Goal: Information Seeking & Learning: Understand process/instructions

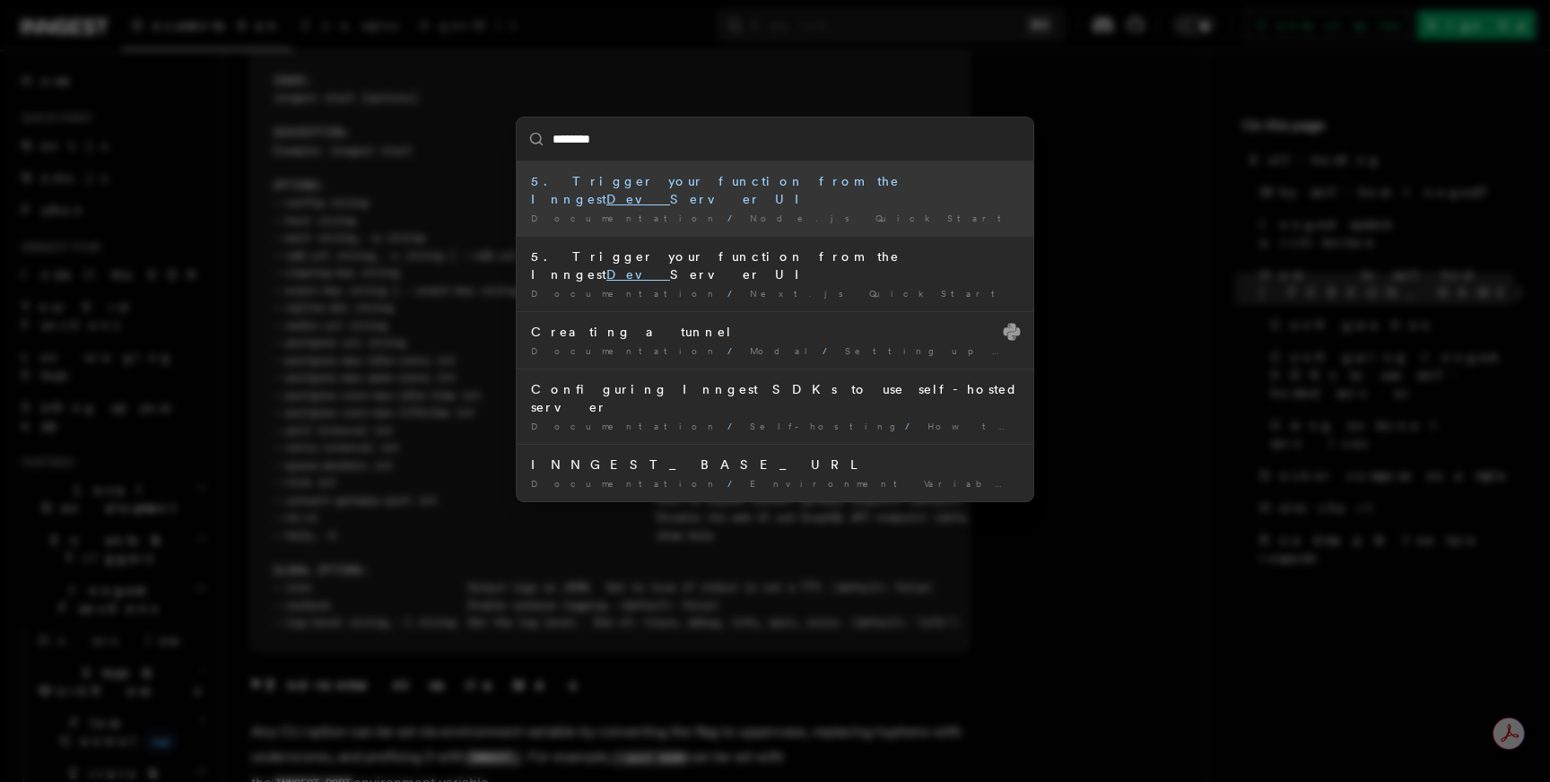
type input "********"
click at [756, 100] on div "******** 5. Trigger your function from the Inngest Dev Server UI Documentation …" at bounding box center [775, 391] width 1550 height 782
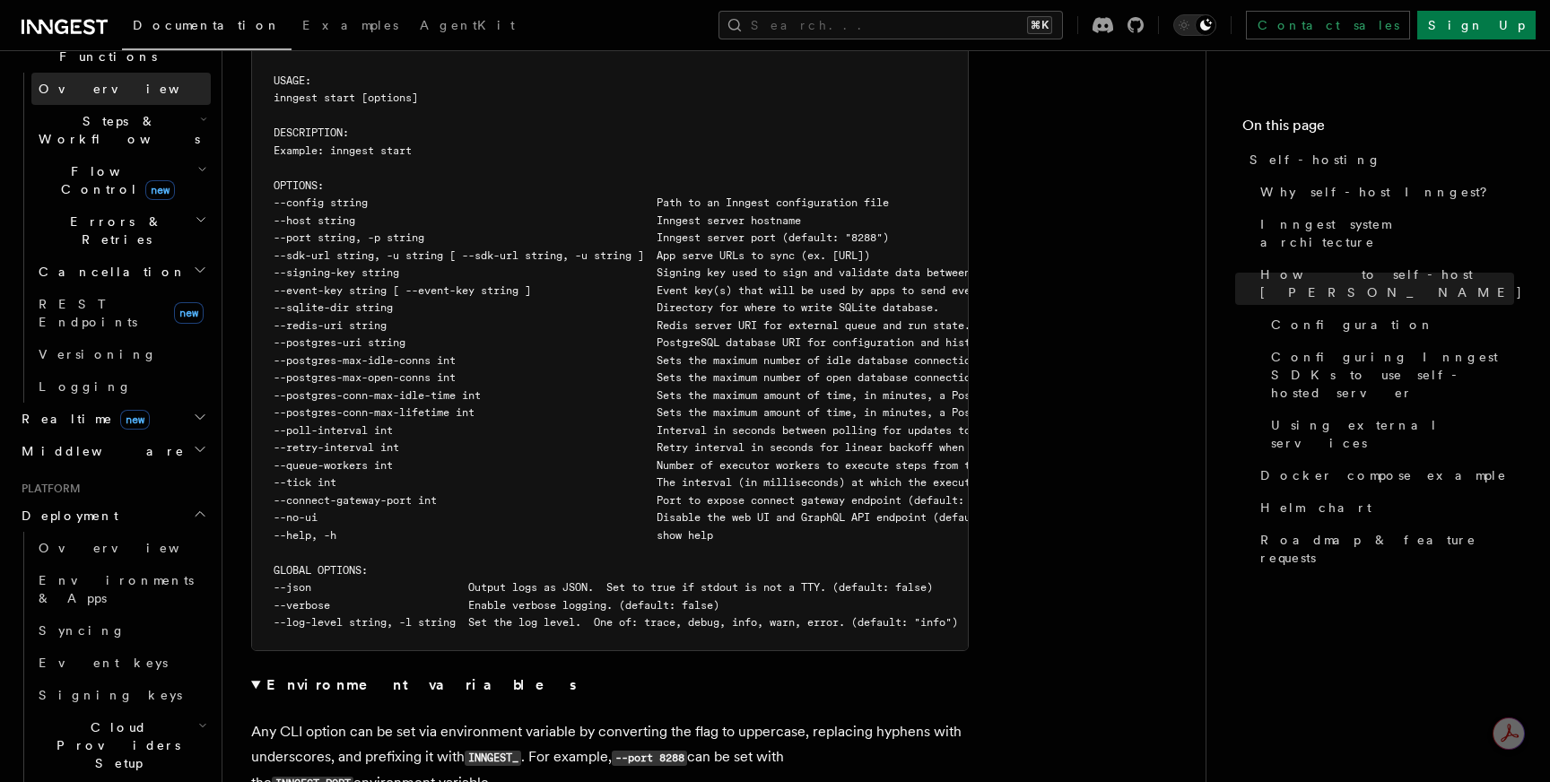
scroll to position [599, 0]
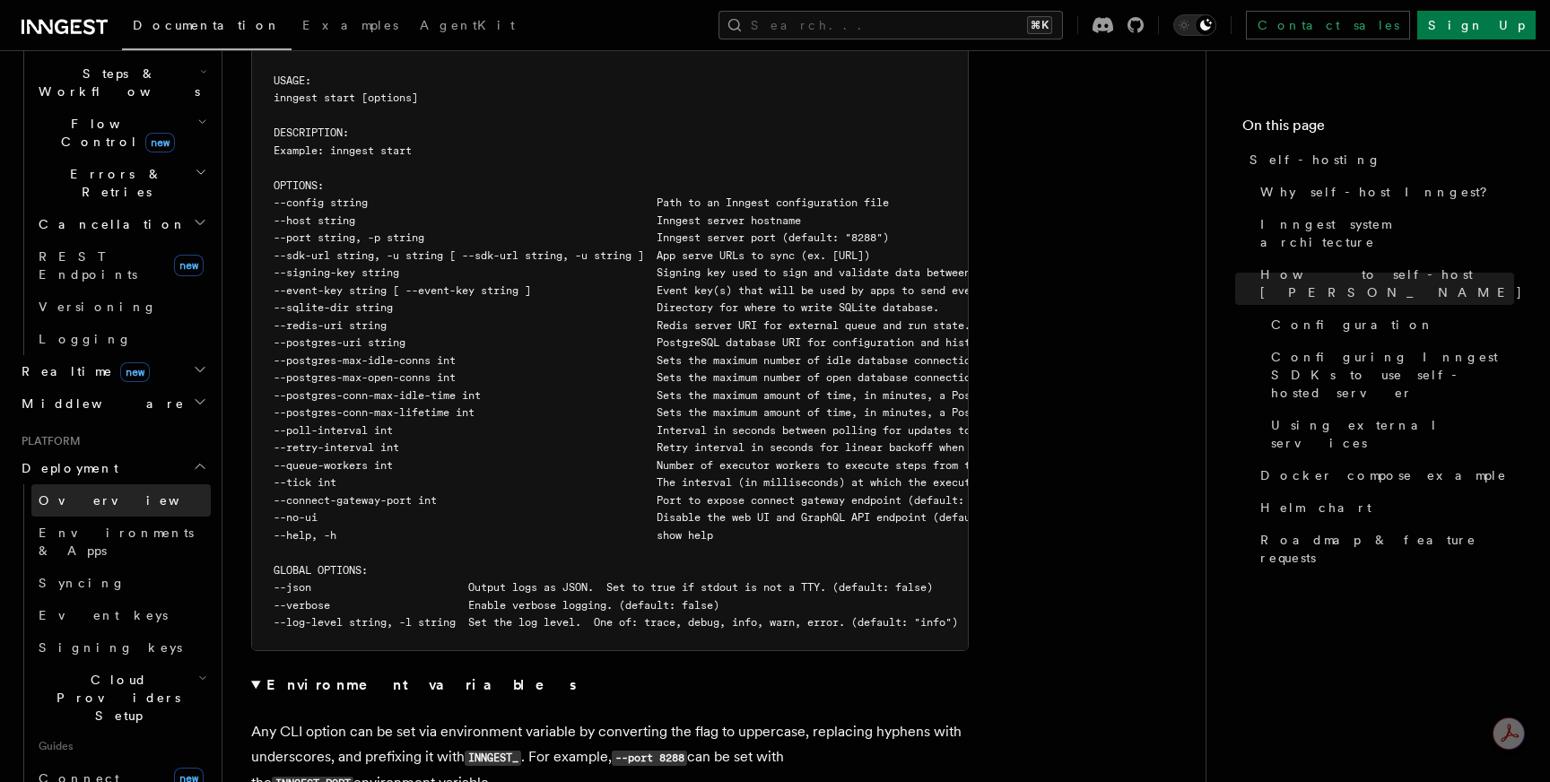
click at [106, 484] on link "Overview" at bounding box center [120, 500] width 179 height 32
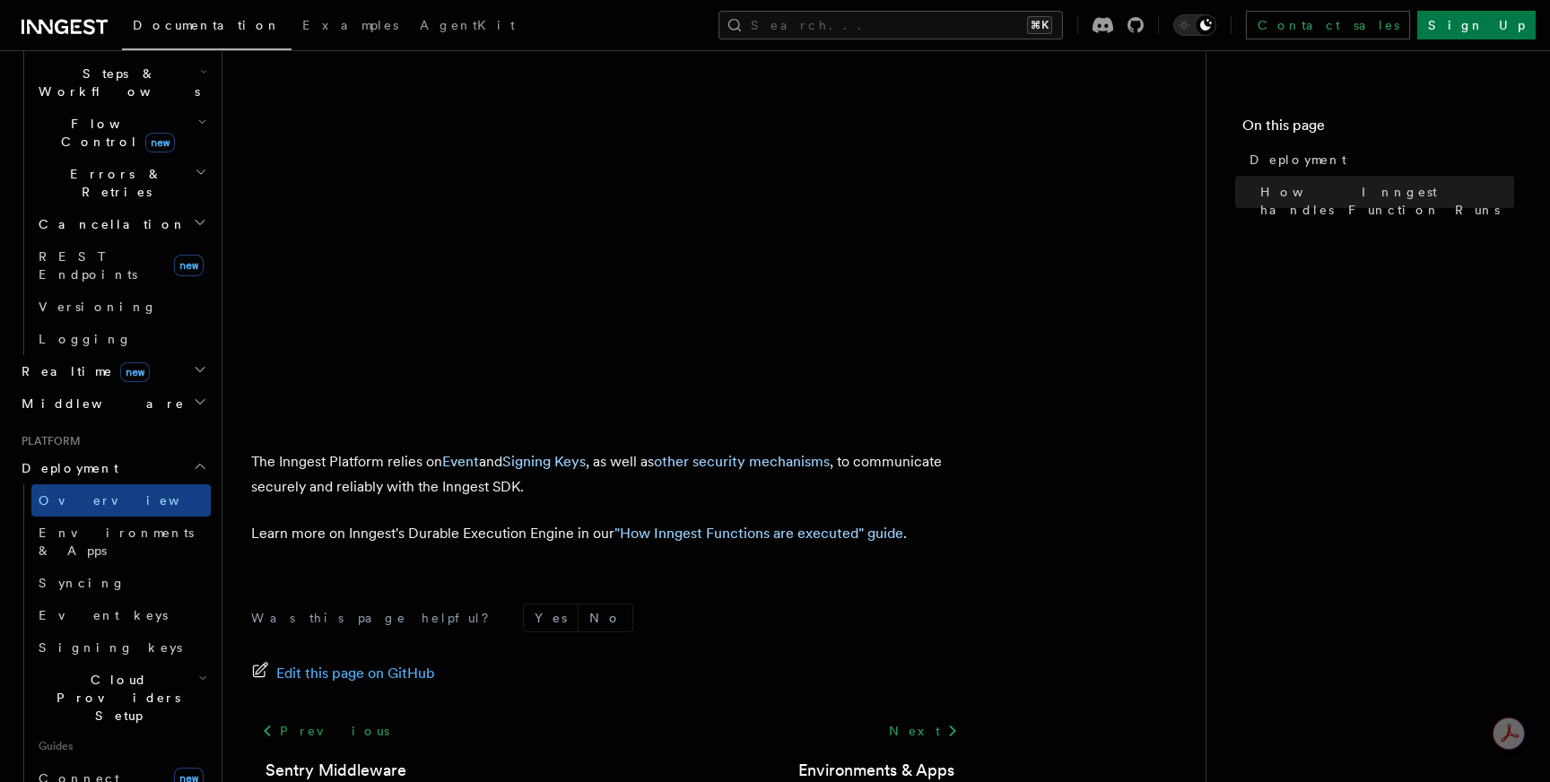
scroll to position [748, 0]
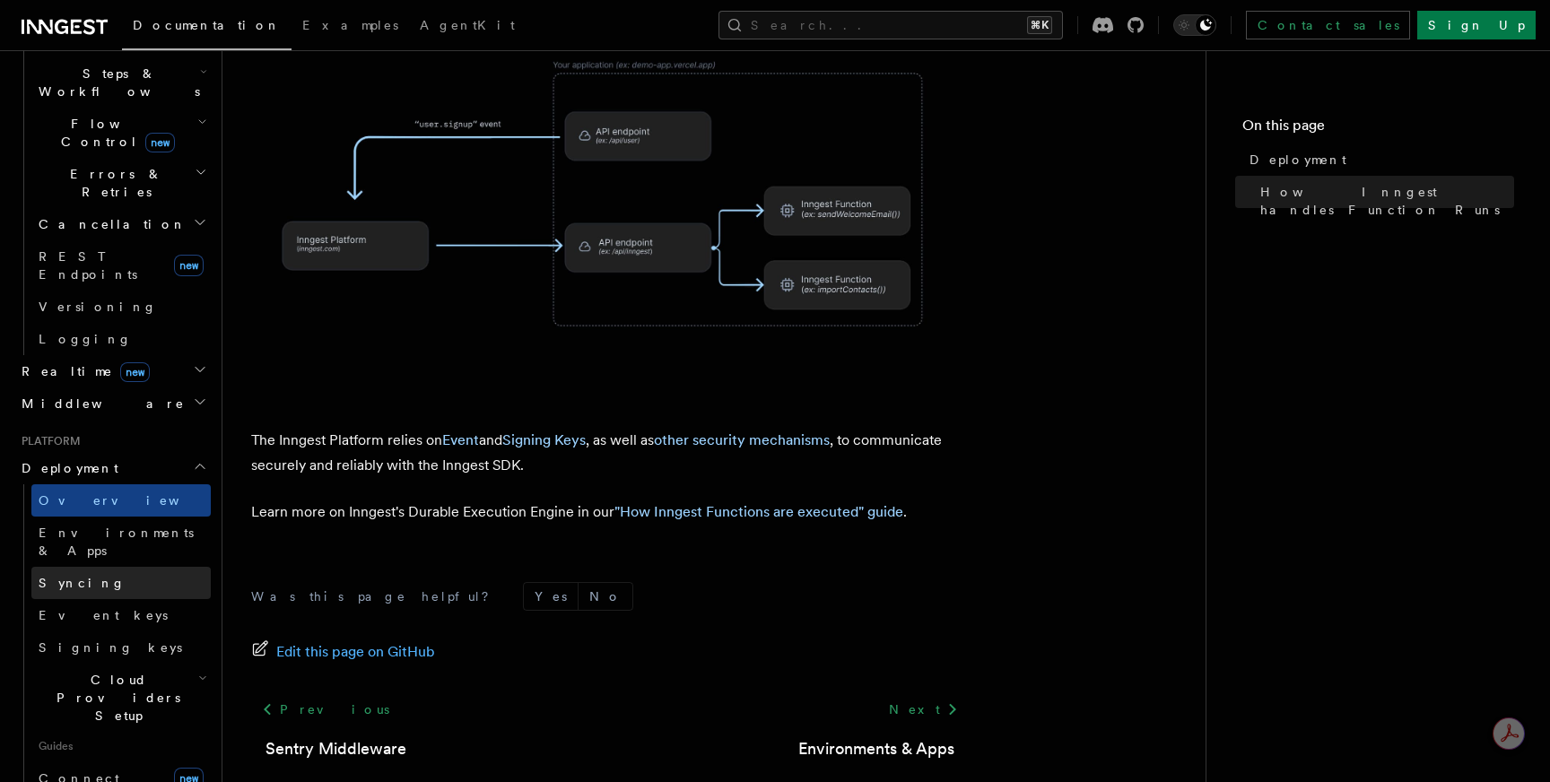
click at [129, 567] on link "Syncing" at bounding box center [120, 583] width 179 height 32
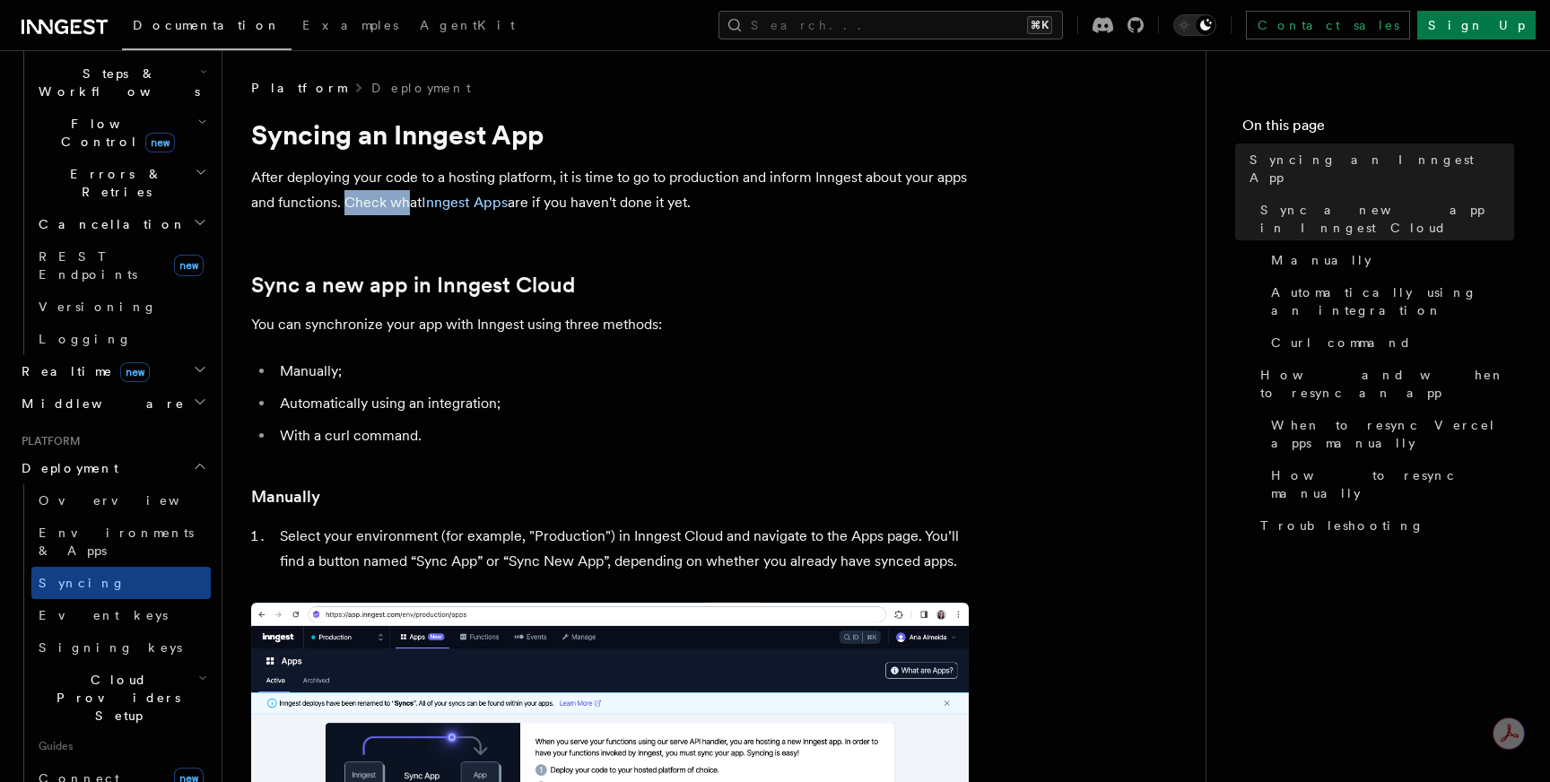
drag, startPoint x: 343, startPoint y: 204, endPoint x: 406, endPoint y: 208, distance: 62.9
click at [406, 209] on p "After deploying your code to a hosting platform, it is time to go to production…" at bounding box center [609, 190] width 717 height 50
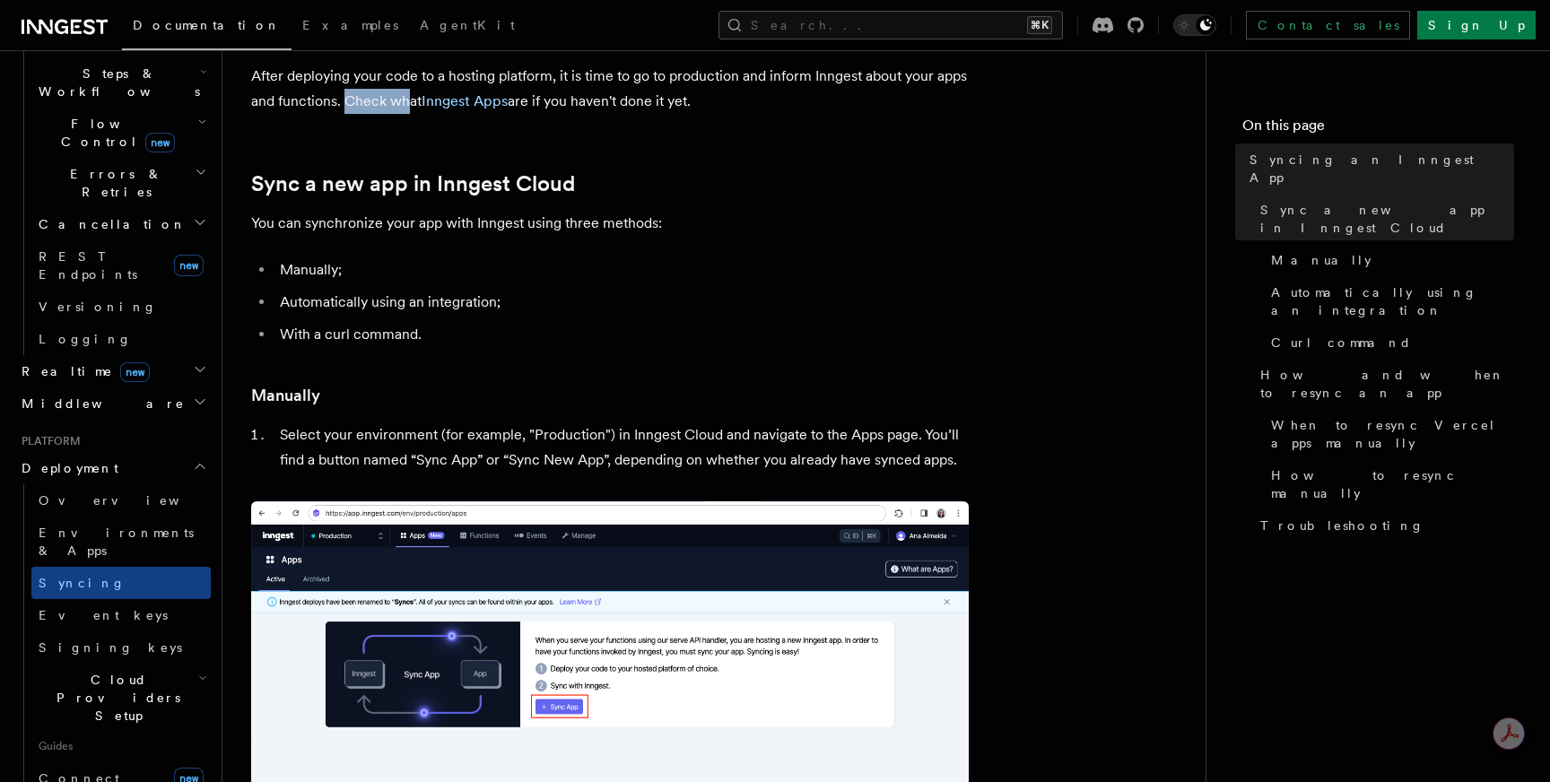
scroll to position [102, 0]
click at [439, 105] on link "Inngest Apps" at bounding box center [464, 99] width 86 height 17
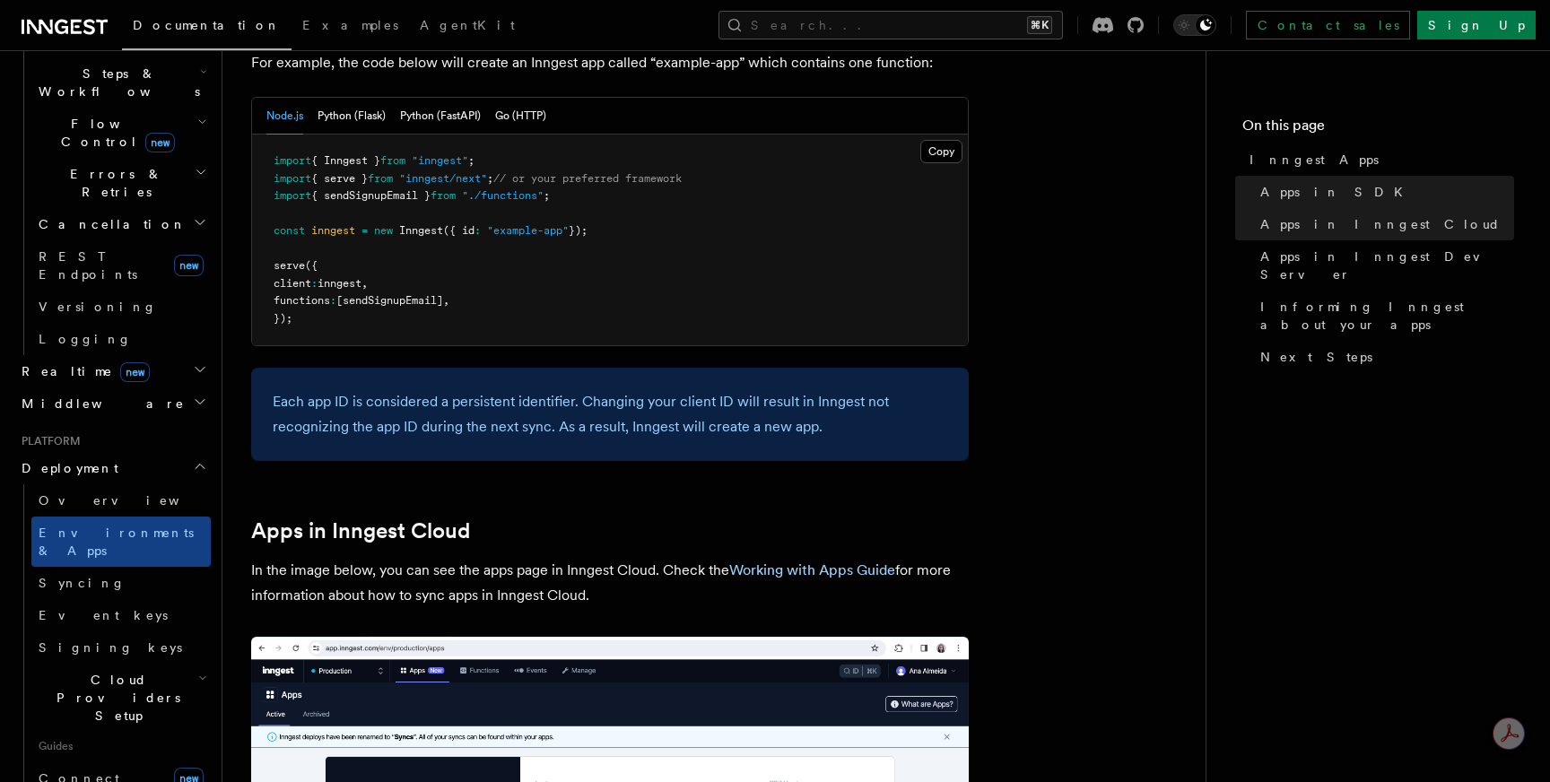
scroll to position [1056, 0]
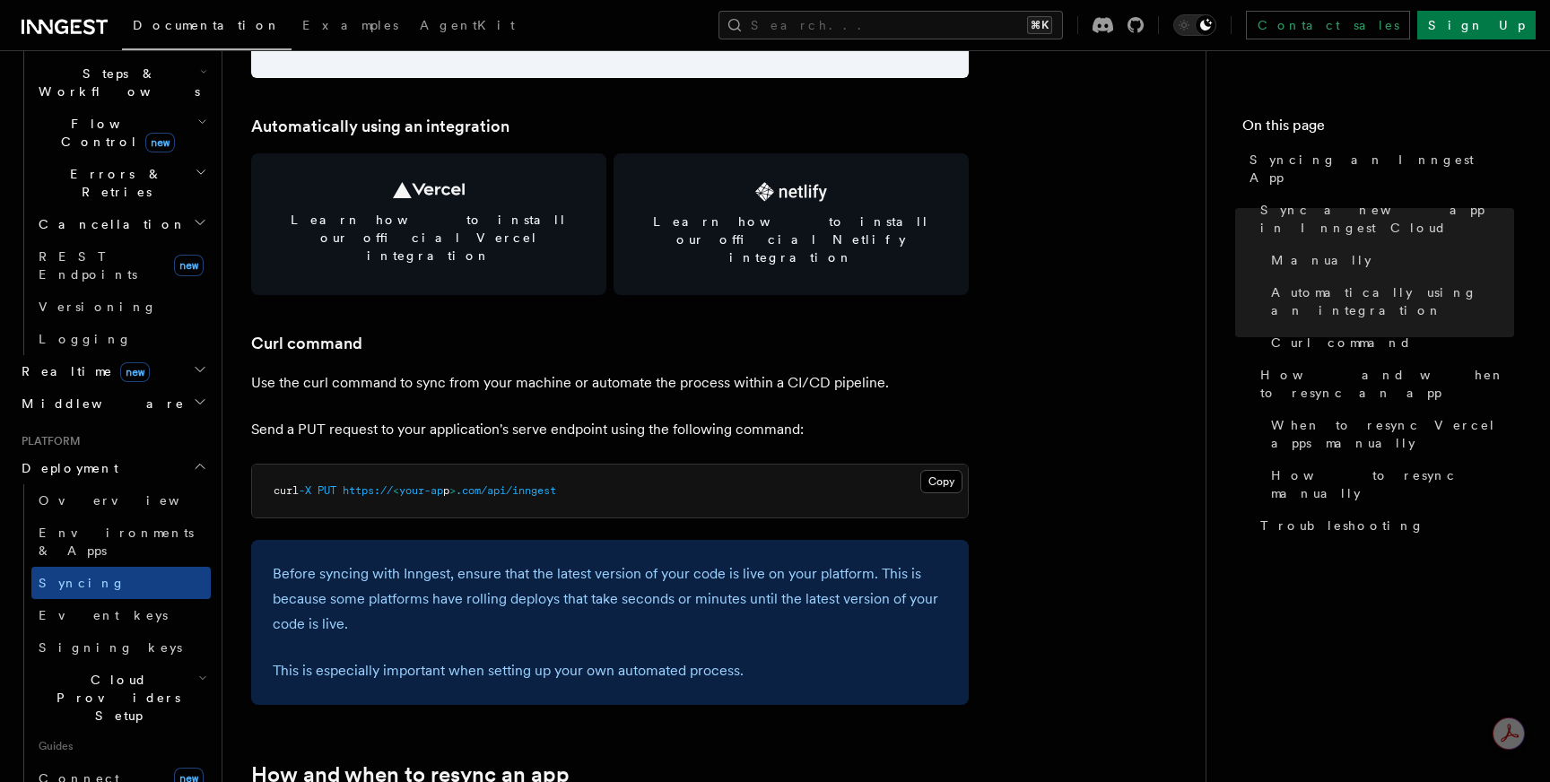
scroll to position [2464, 0]
click at [937, 468] on button "Copy Copied" at bounding box center [941, 479] width 42 height 23
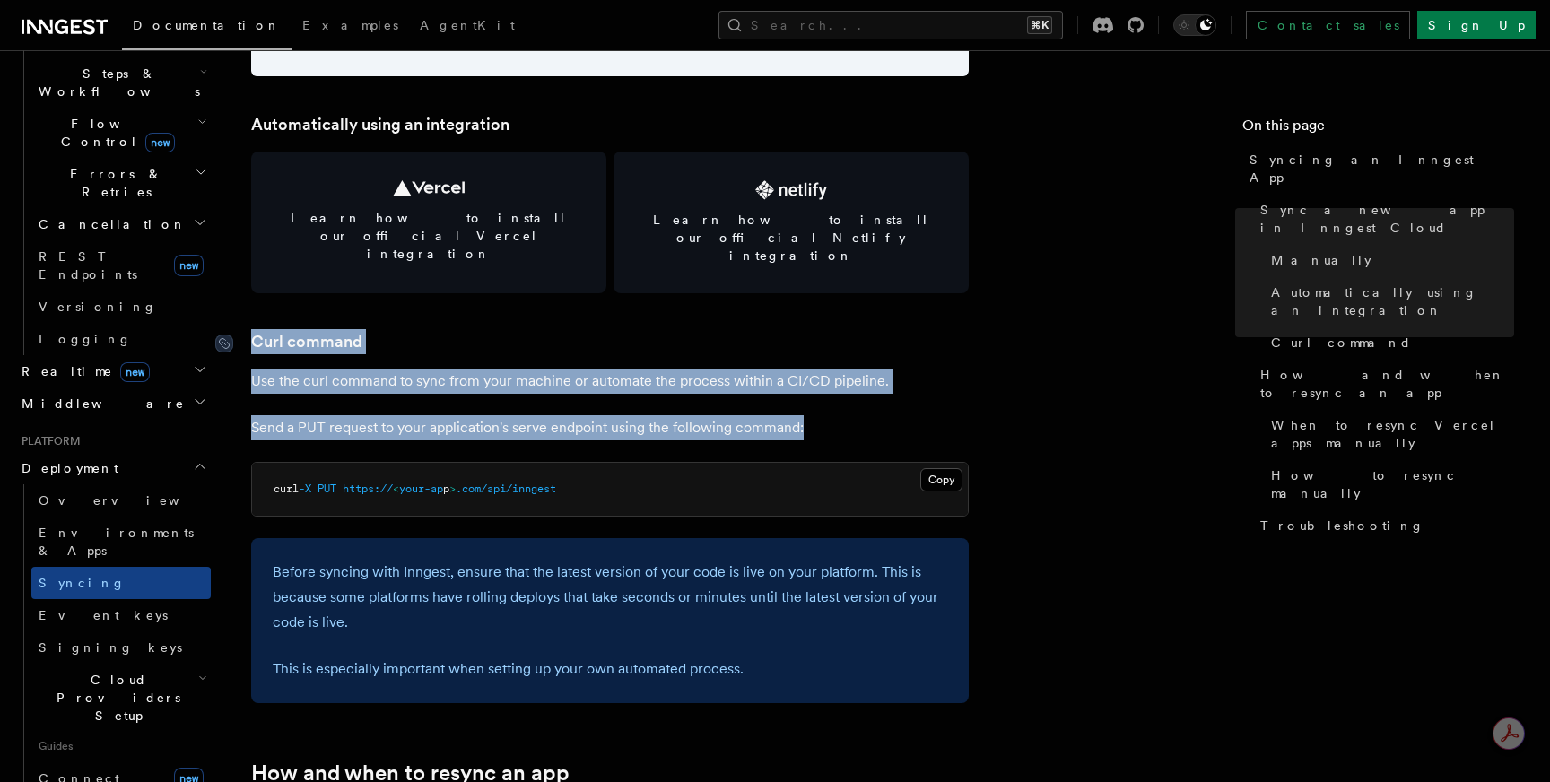
drag, startPoint x: 861, startPoint y: 390, endPoint x: 247, endPoint y: 308, distance: 619.7
click at [251, 308] on article "Platform Deployment Syncing an Inngest App After deploying your code to a hosti…" at bounding box center [713, 571] width 925 height 5912
copy article "Curl command Use the curl command to sync from your machine or automate the pro…"
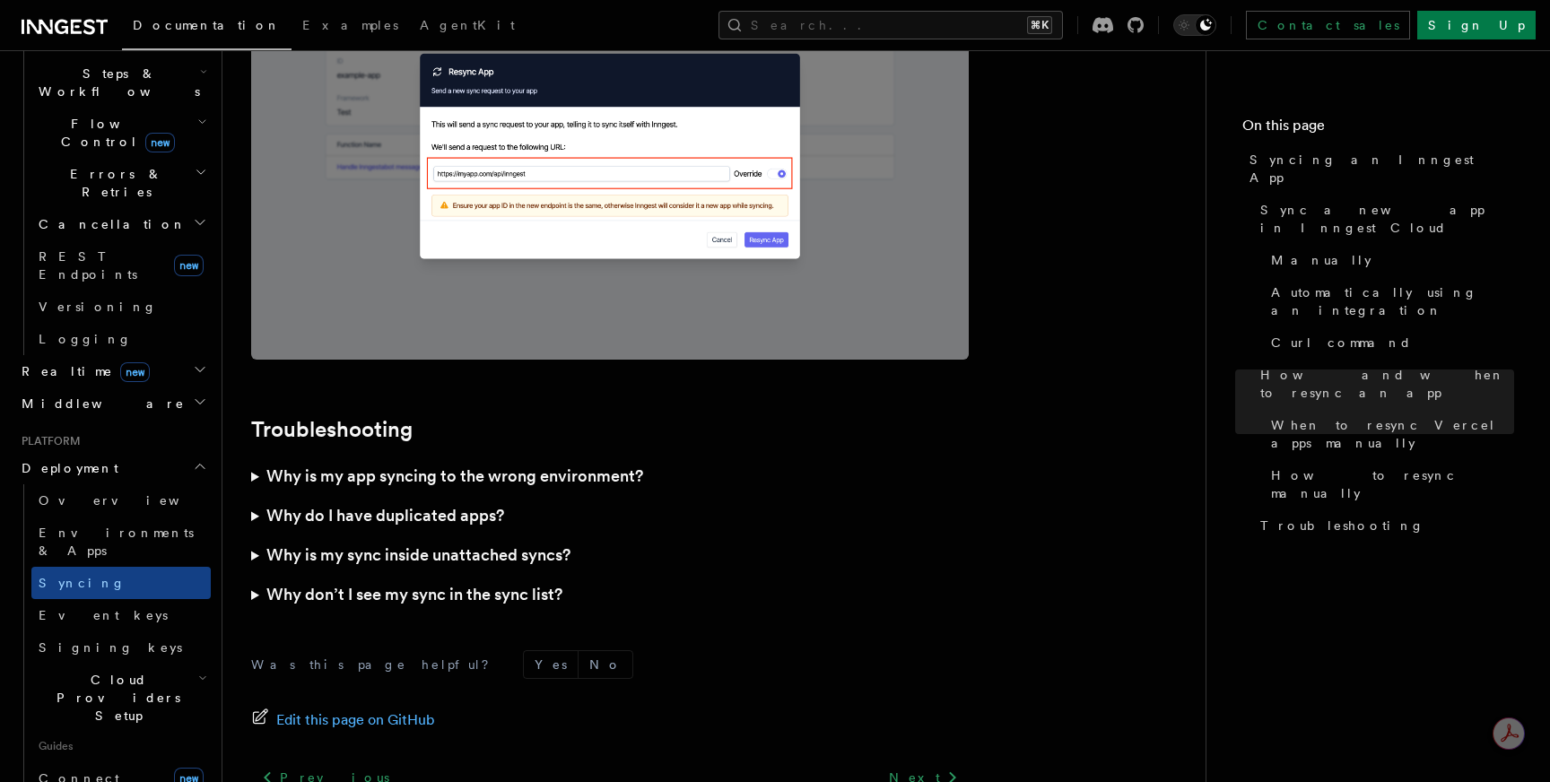
scroll to position [5047, 0]
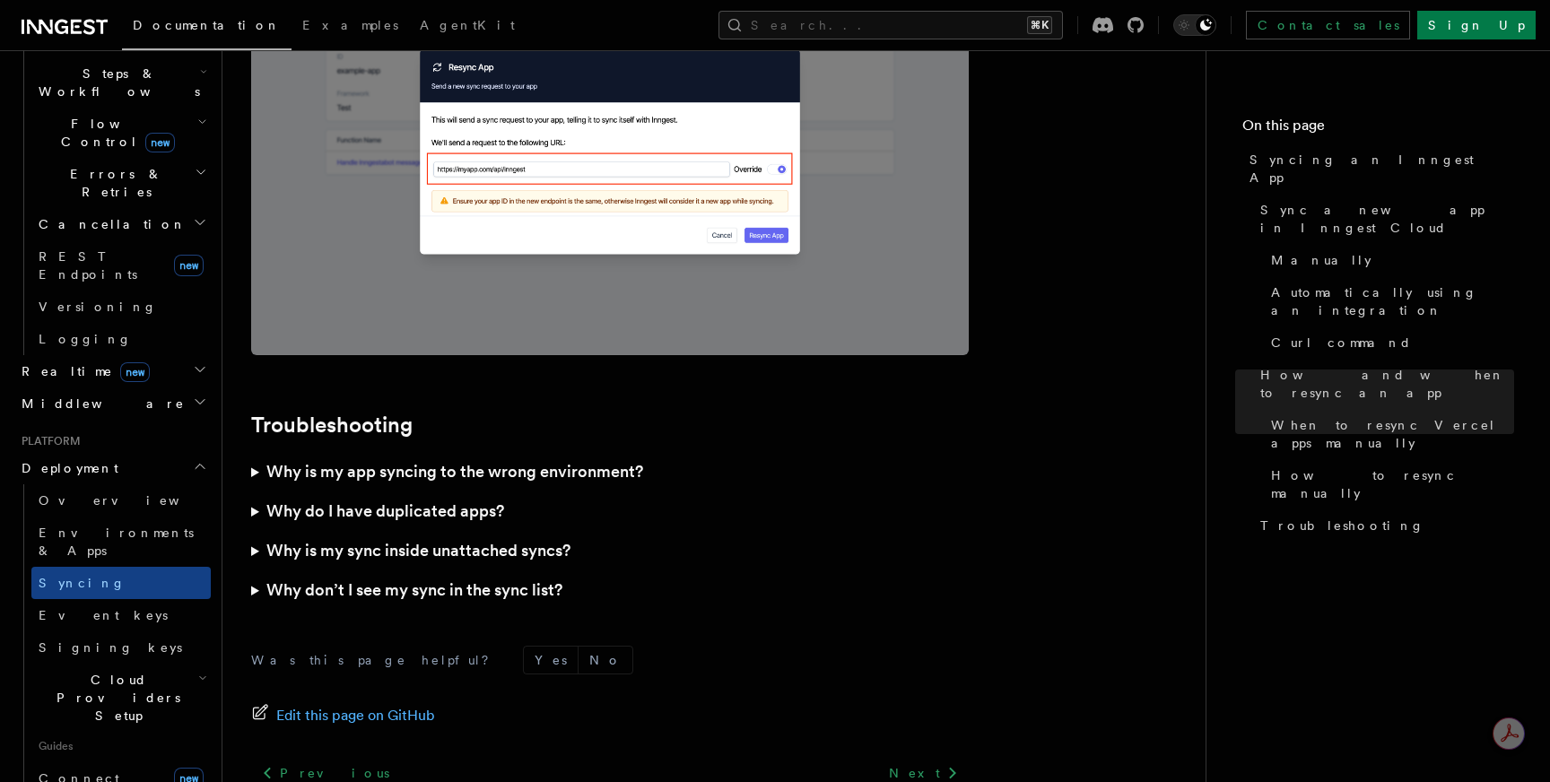
click at [466, 499] on h3 "Why do I have duplicated apps?" at bounding box center [385, 511] width 238 height 25
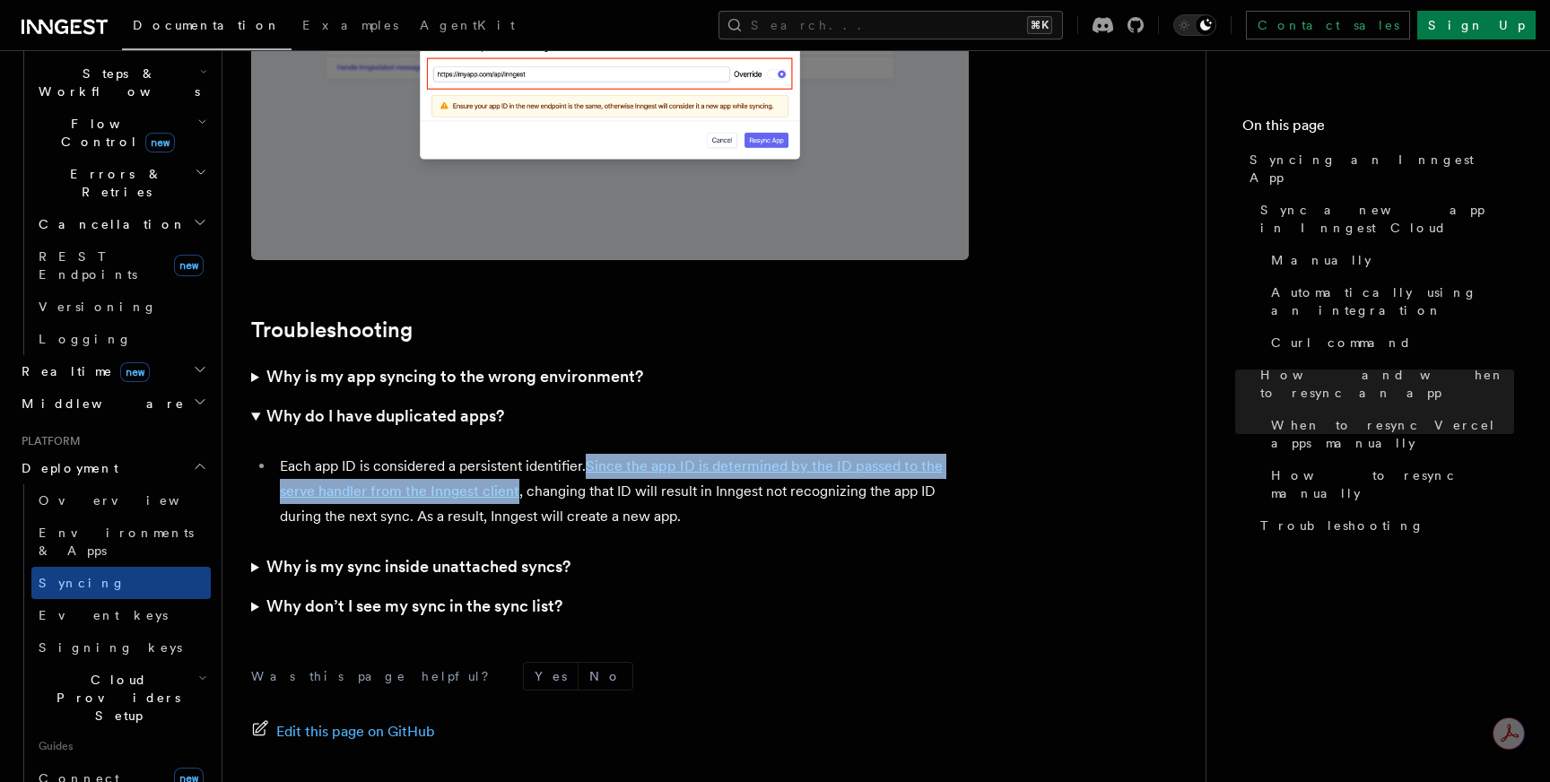
scroll to position [5147, 0]
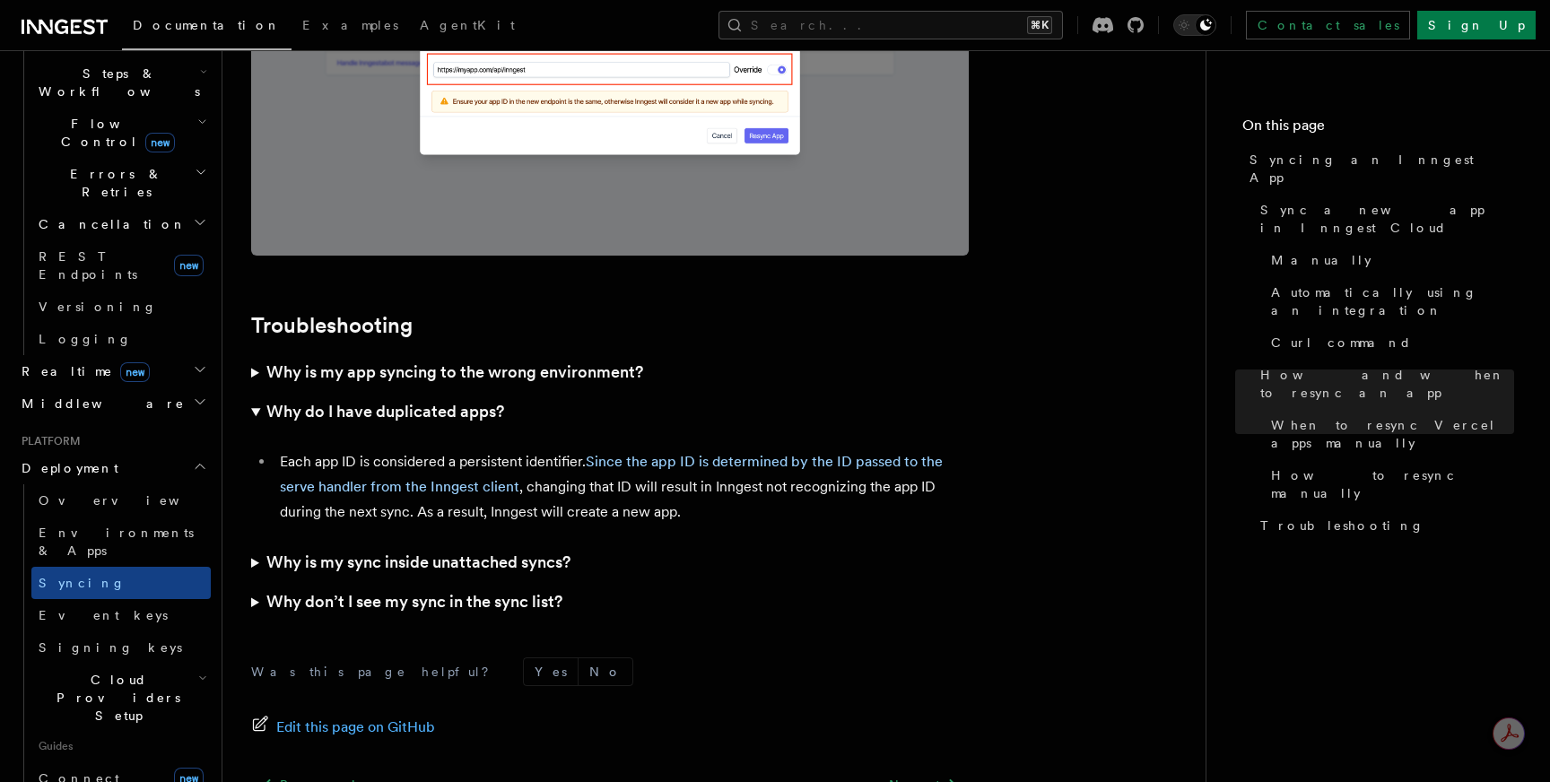
click at [470, 589] on h3 "Why don’t I see my sync in the sync list?" at bounding box center [414, 601] width 296 height 25
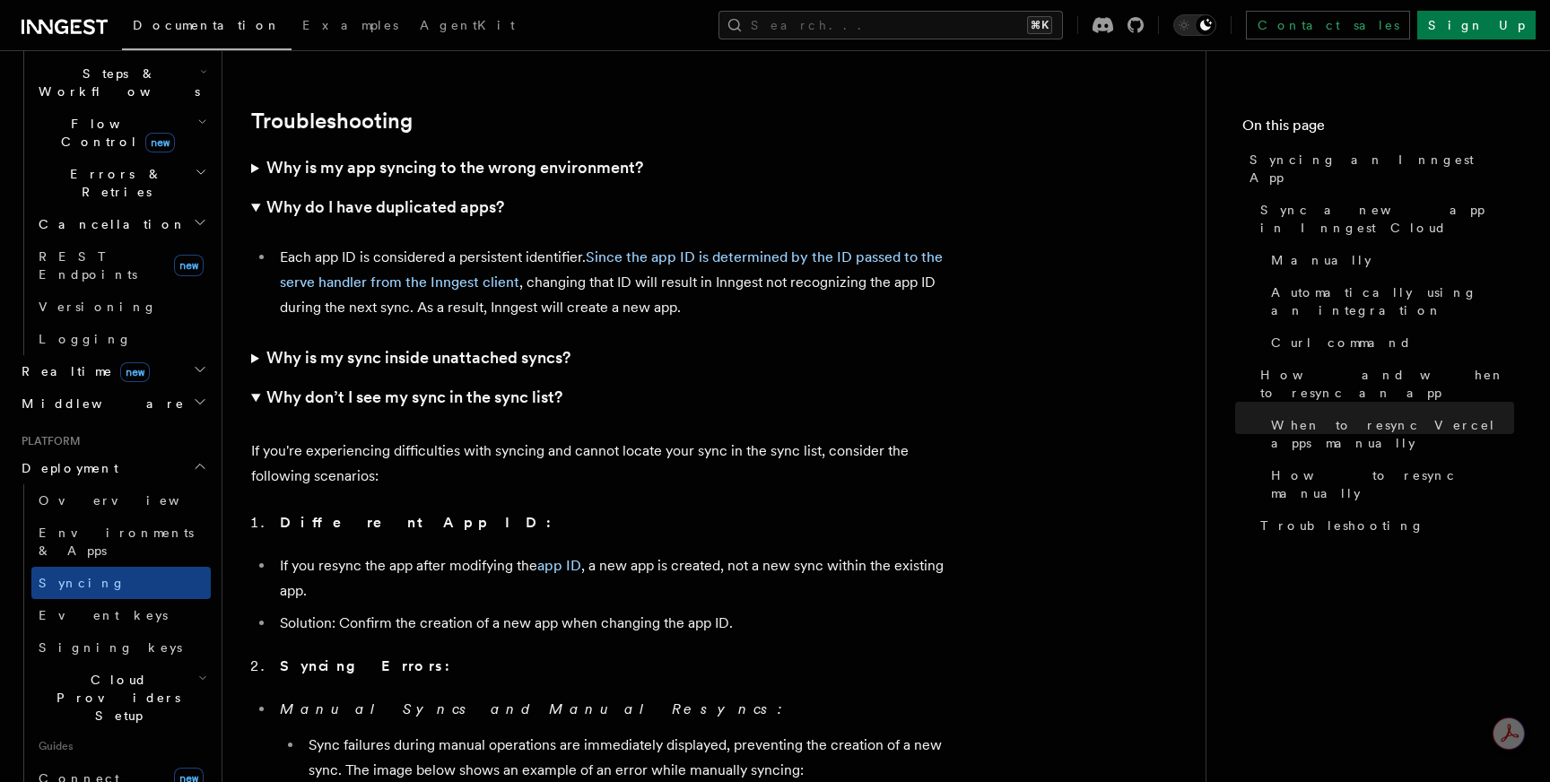
scroll to position [5340, 0]
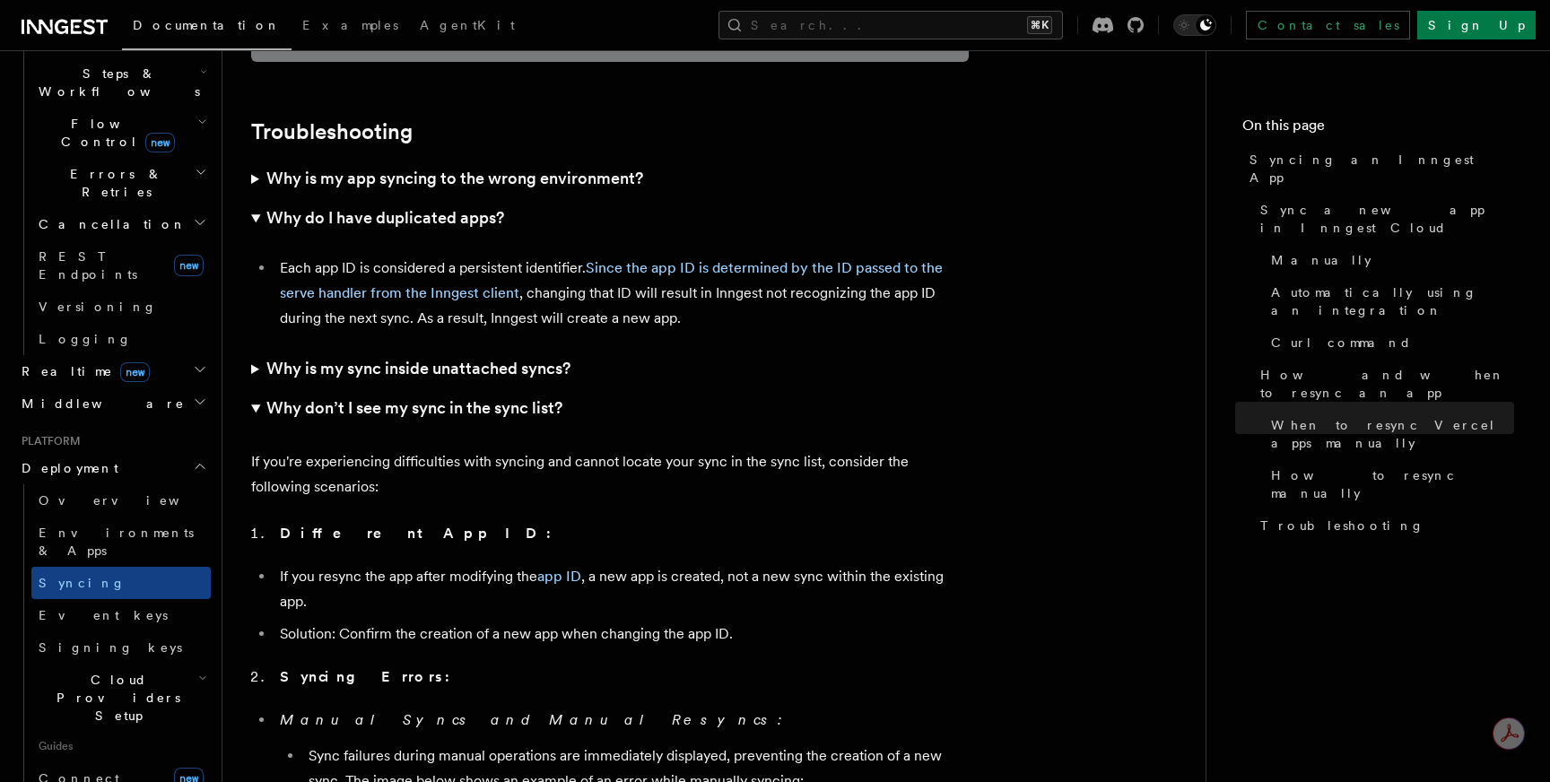
click at [474, 166] on h3 "Why is my app syncing to the wrong environment?" at bounding box center [454, 178] width 377 height 25
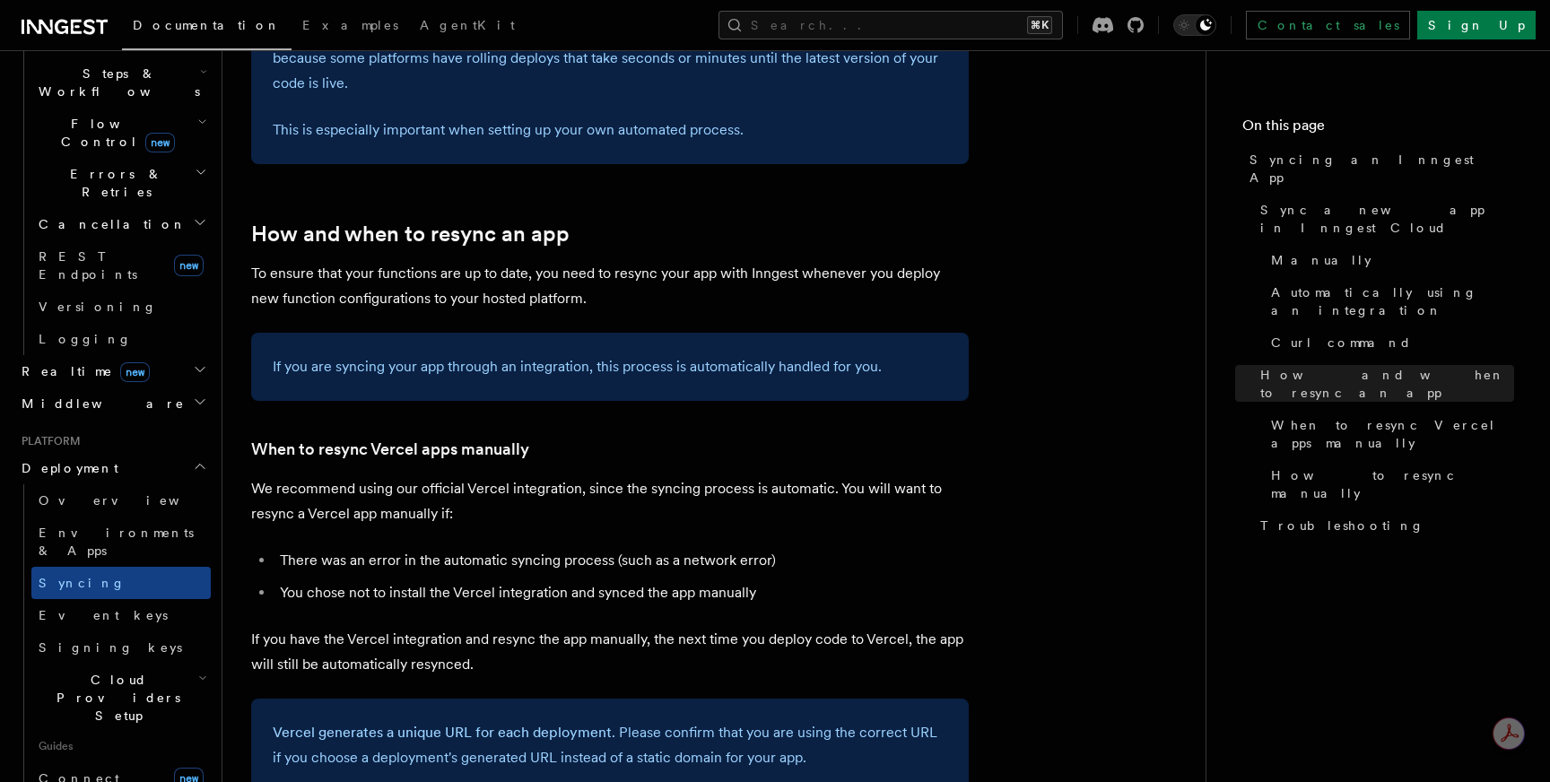
scroll to position [2944, 0]
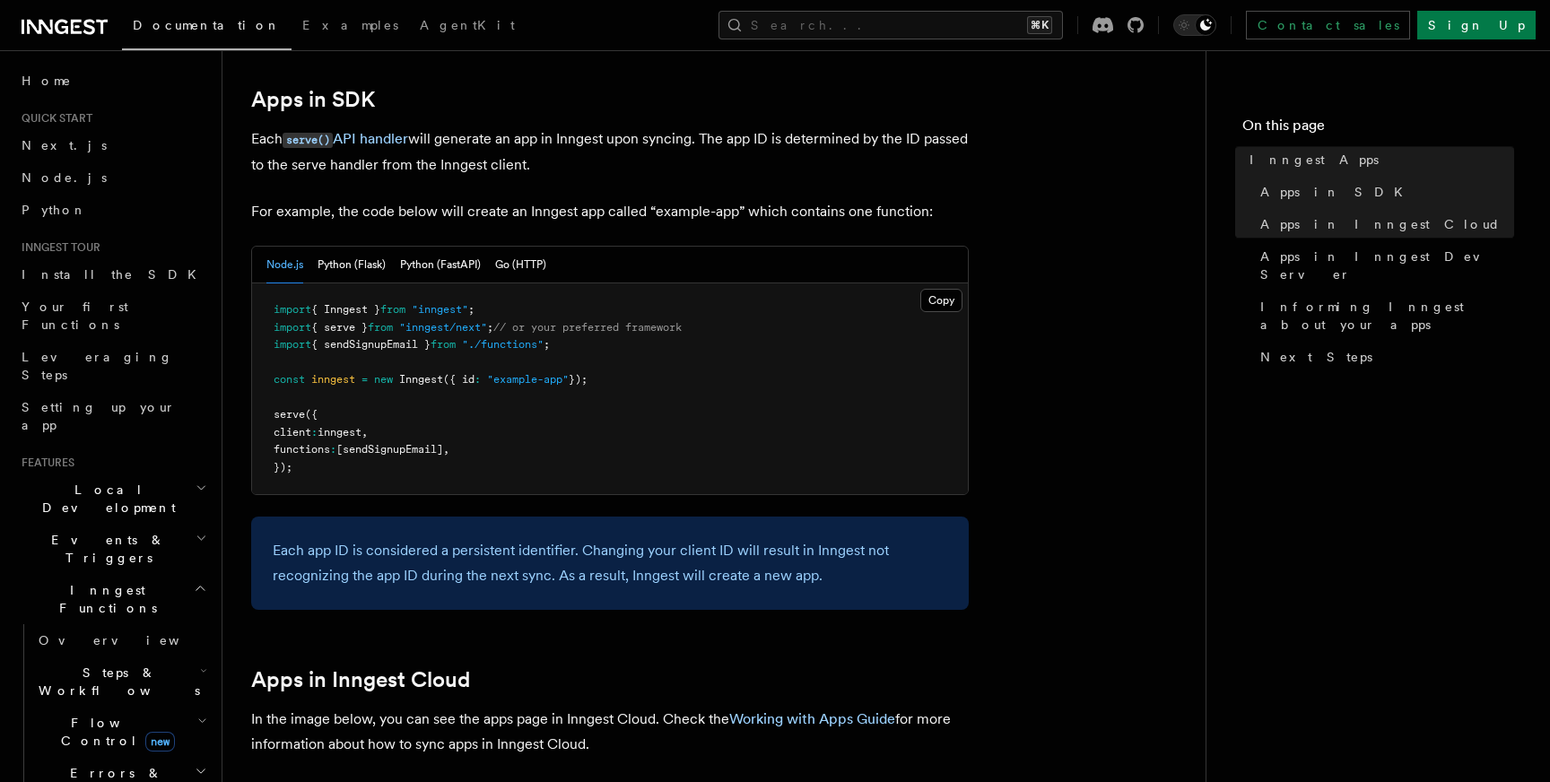
scroll to position [899, 0]
